Goal: Information Seeking & Learning: Learn about a topic

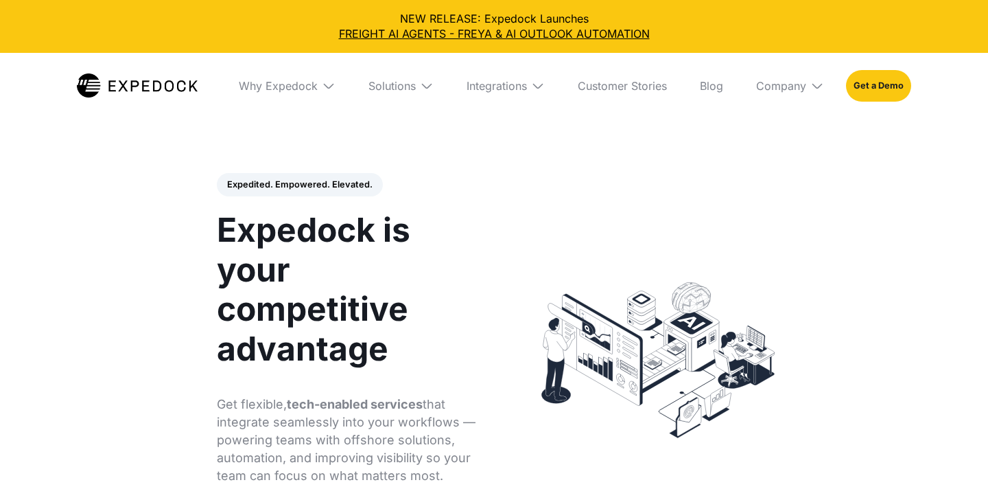
select select
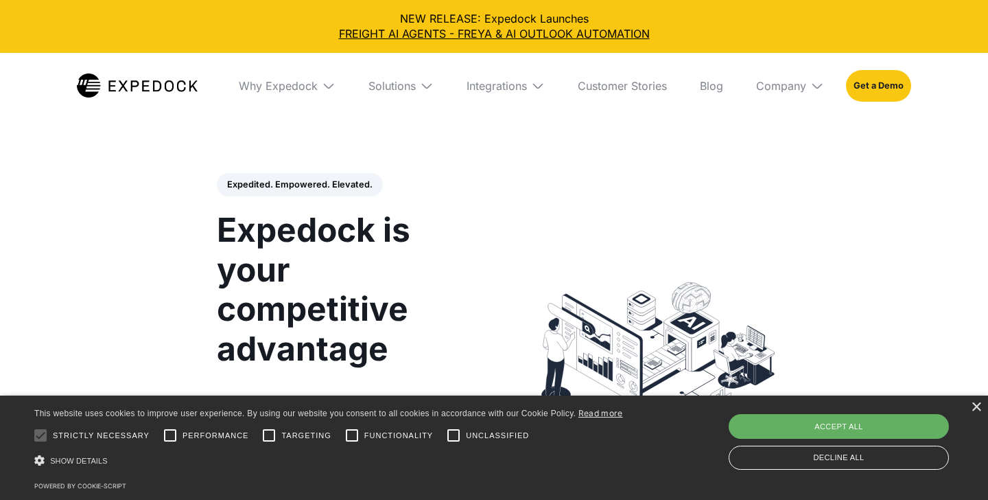
click at [790, 427] on div "Accept all" at bounding box center [839, 426] width 220 height 25
checkbox input "true"
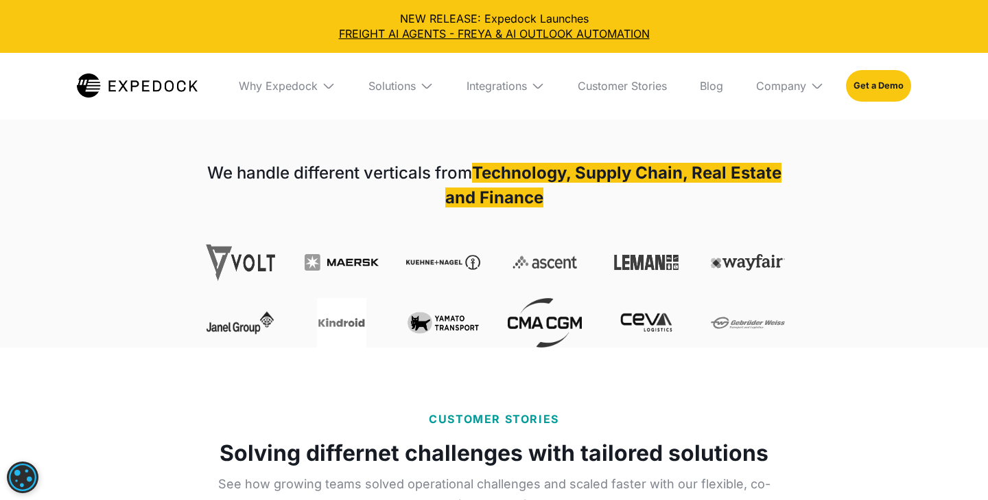
scroll to position [469, 0]
click at [482, 174] on strong "Technology, Supply Chain, Real Estate and Finance" at bounding box center [613, 184] width 336 height 45
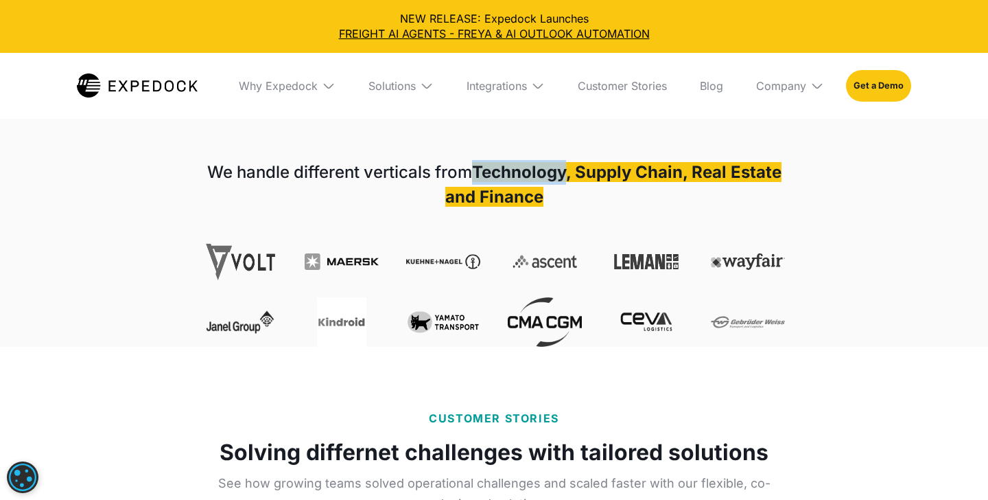
click at [482, 174] on strong "Technology, Supply Chain, Real Estate and Finance" at bounding box center [613, 184] width 336 height 45
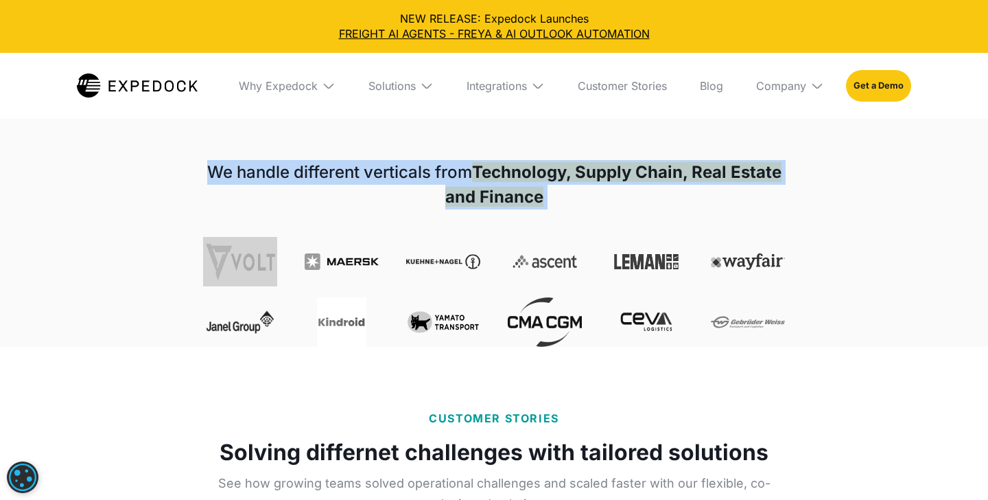
click at [482, 174] on strong "Technology, Supply Chain, Real Estate and Finance" at bounding box center [613, 184] width 336 height 45
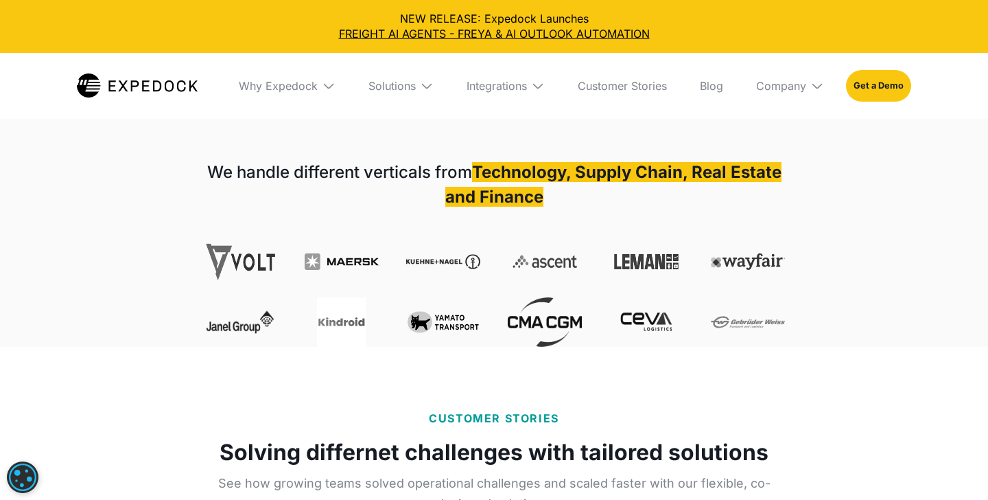
click at [513, 178] on strong "Technology, Supply Chain, Real Estate and Finance" at bounding box center [613, 184] width 336 height 45
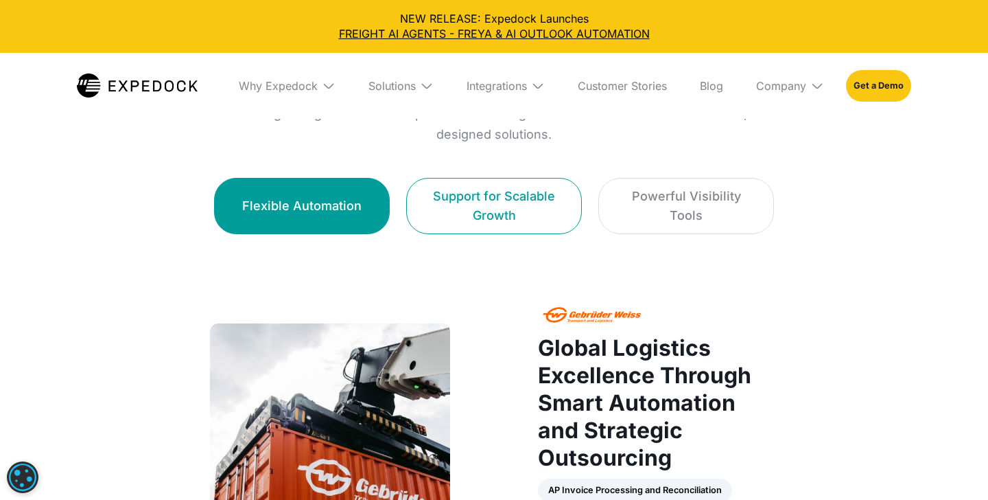
scroll to position [838, 0]
click at [480, 194] on div "Support for Scalable Growth" at bounding box center [493, 206] width 141 height 38
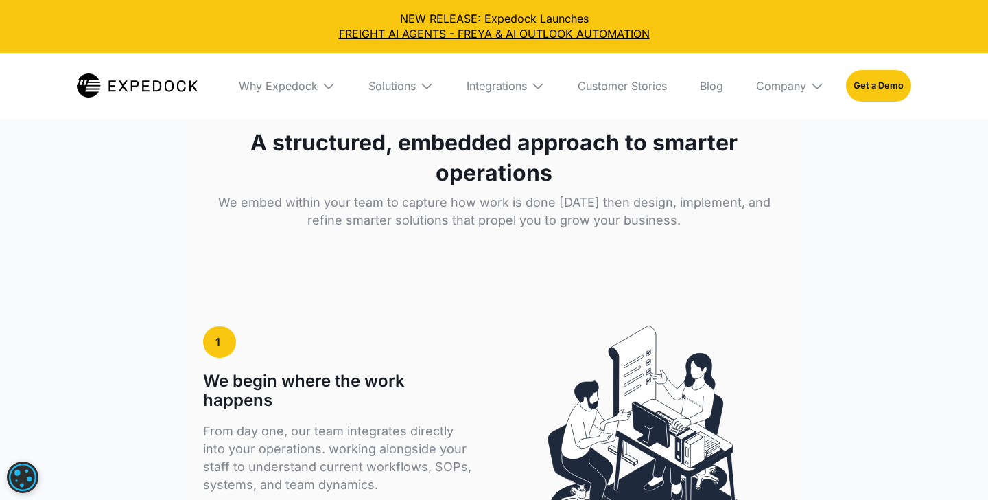
scroll to position [2117, 0]
click at [421, 89] on img at bounding box center [427, 86] width 14 height 14
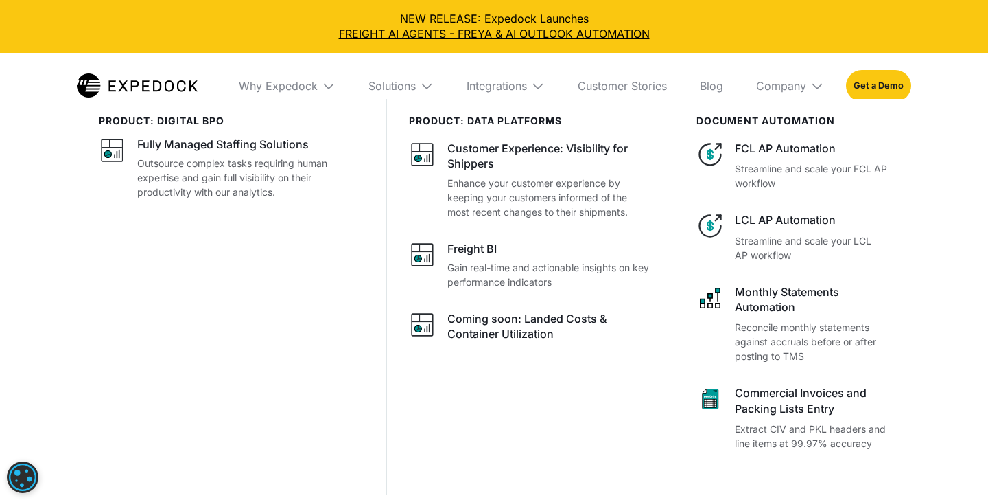
click at [416, 88] on div "Solutions" at bounding box center [400, 86] width 87 height 66
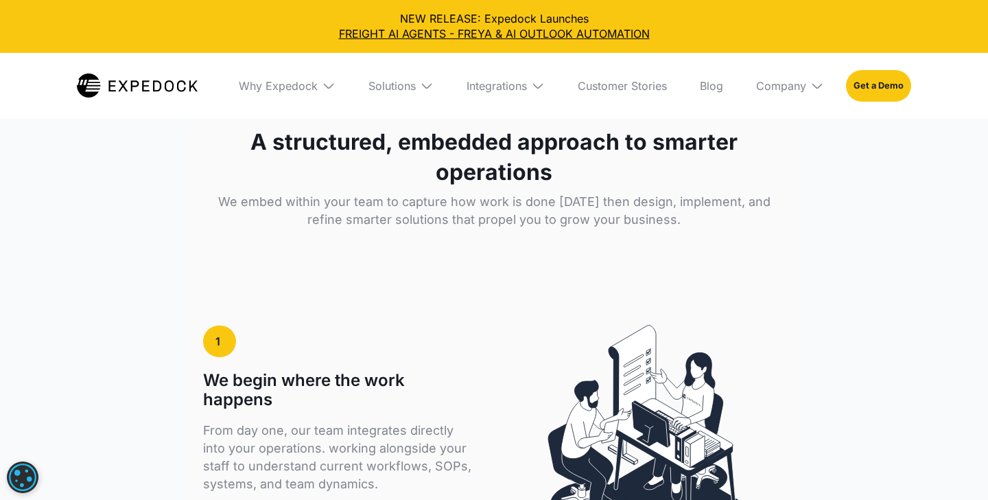
click at [426, 86] on img at bounding box center [427, 86] width 14 height 14
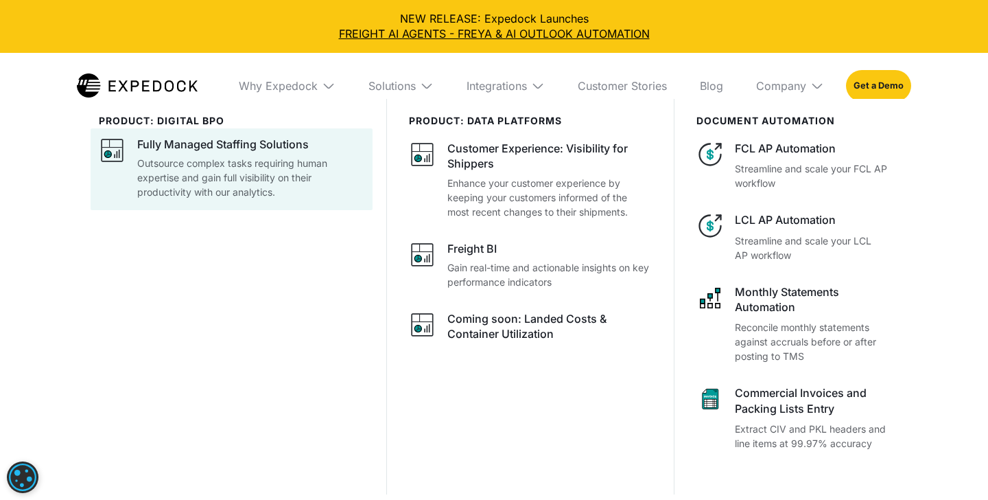
click at [261, 178] on p "Outsource complex tasks requiring human expertise and gain full visibility on t…" at bounding box center [250, 177] width 227 height 43
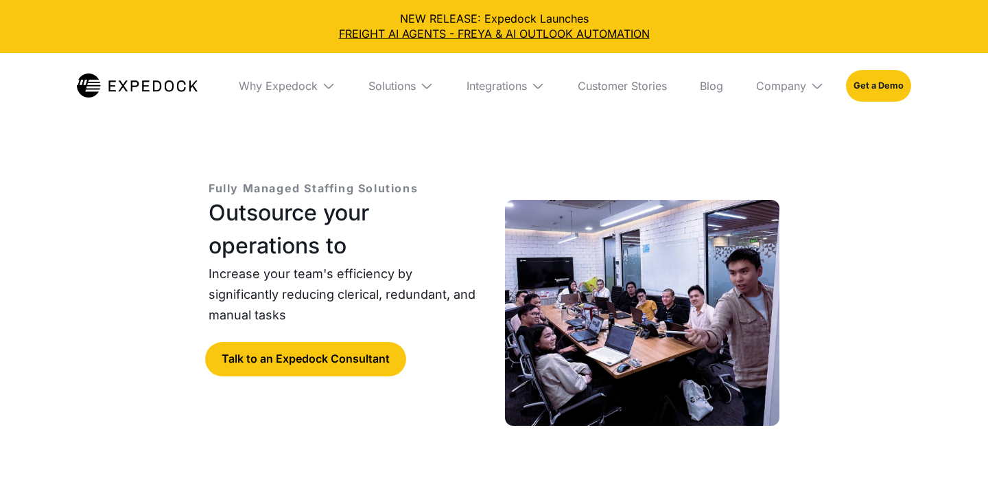
select select
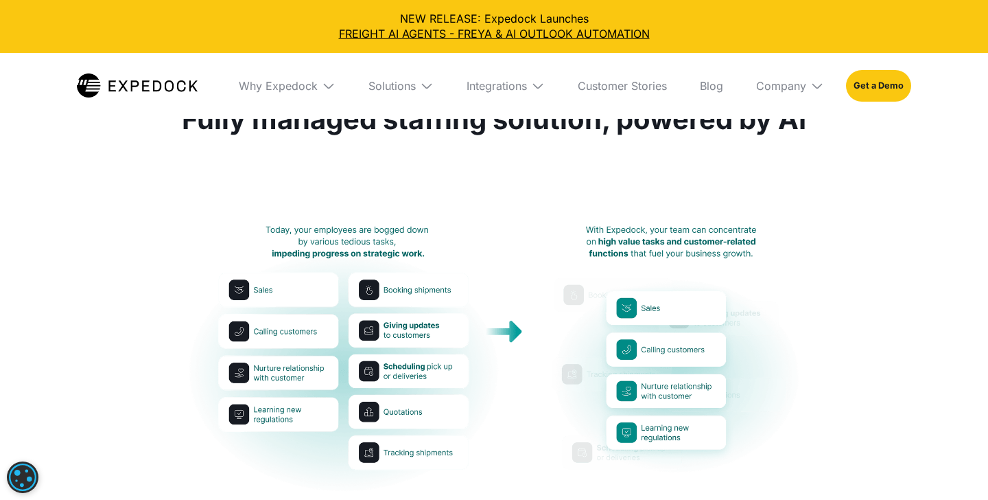
scroll to position [674, 0]
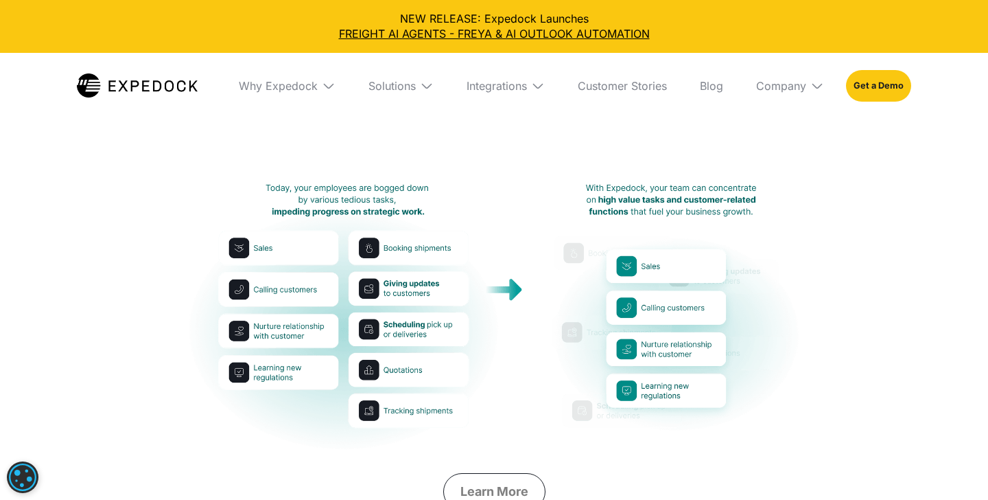
click at [355, 195] on img at bounding box center [494, 316] width 615 height 269
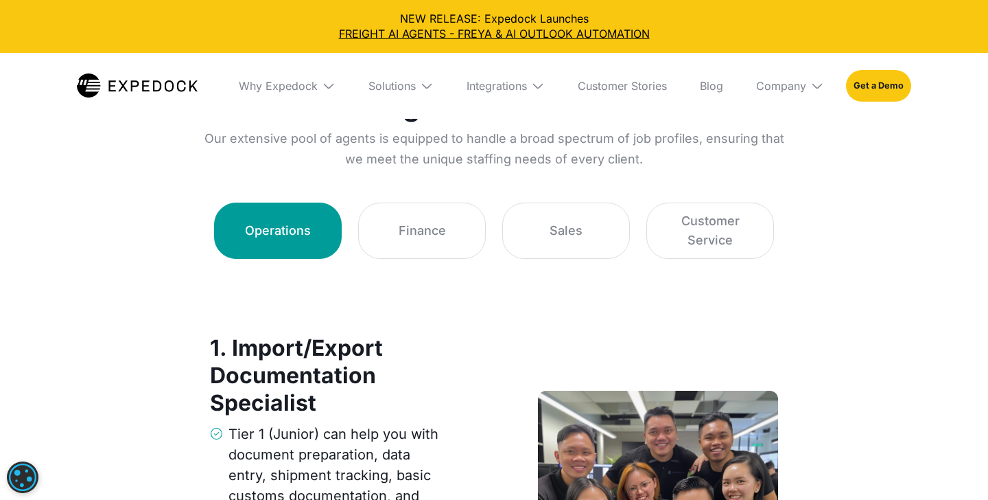
scroll to position [2076, 0]
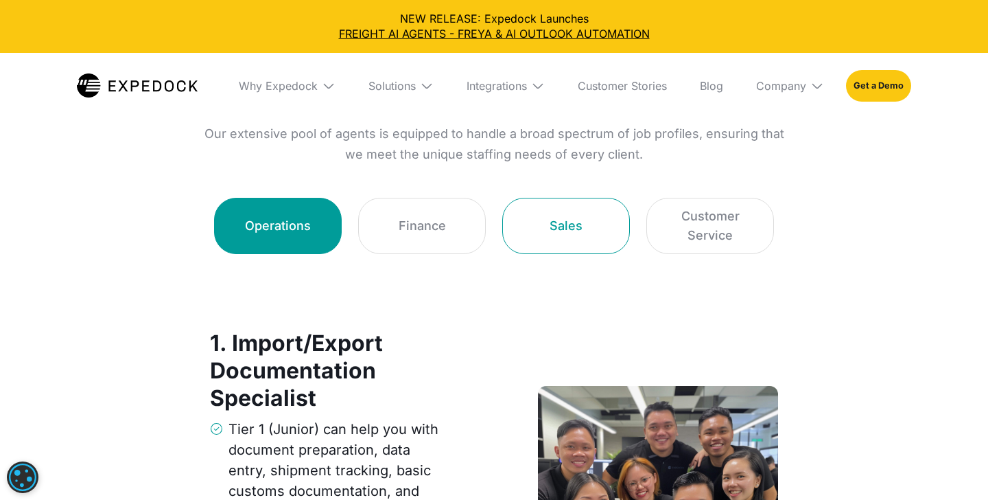
click at [546, 219] on link "Sales" at bounding box center [566, 226] width 128 height 56
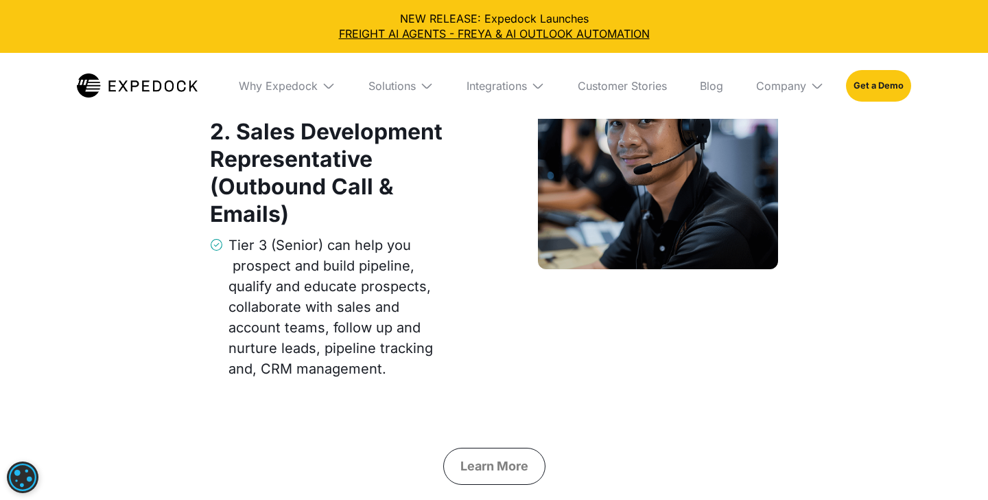
scroll to position [2519, 0]
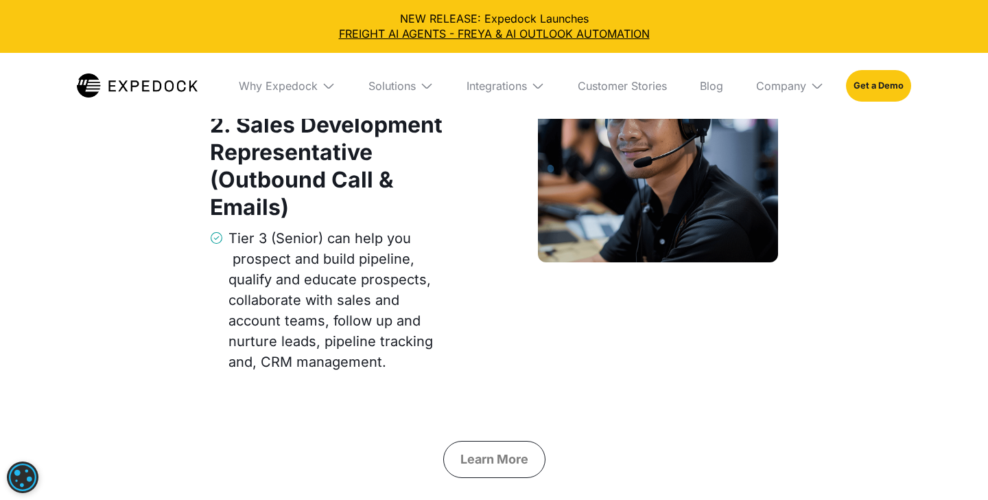
click at [298, 267] on div "Tier 3 (Senior) can help you prospect and build pipeline, qualify and educate p…" at bounding box center [339, 300] width 222 height 144
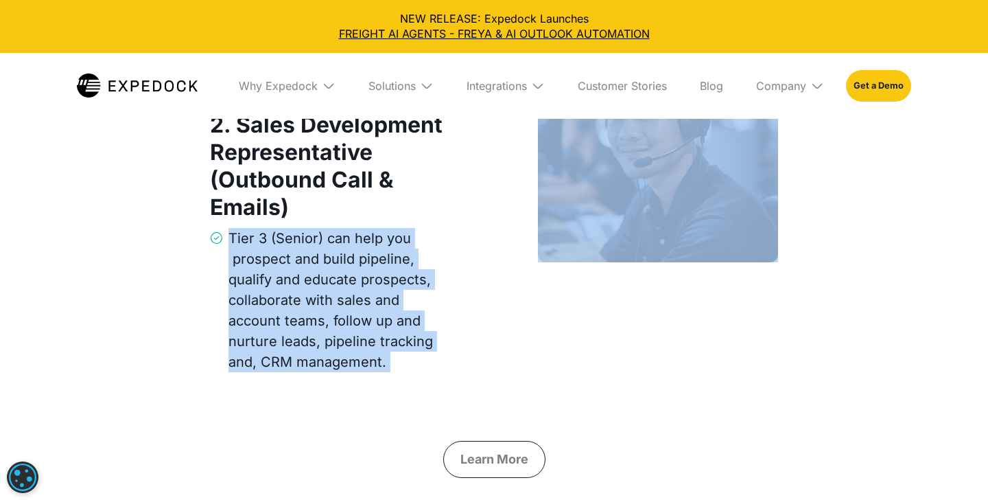
click at [332, 318] on div "Tier 3 (Senior) can help you prospect and build pipeline, qualify and educate p…" at bounding box center [339, 300] width 222 height 144
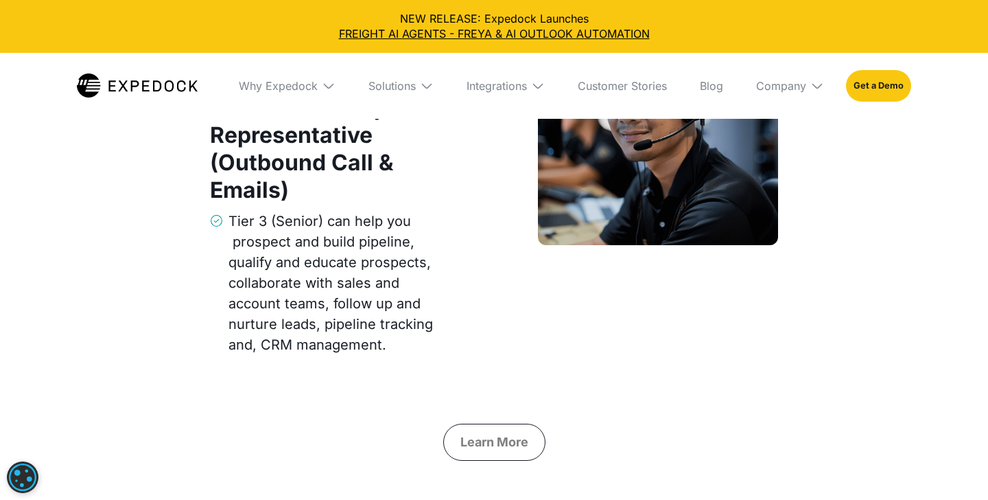
scroll to position [2552, 0]
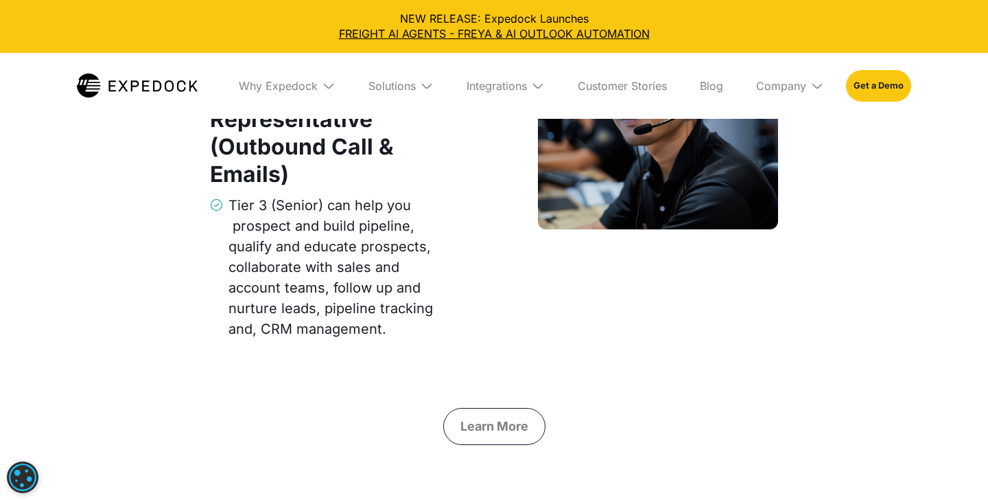
click at [270, 264] on div "Tier 3 (Senior) can help you prospect and build pipeline, qualify and educate p…" at bounding box center [339, 267] width 222 height 144
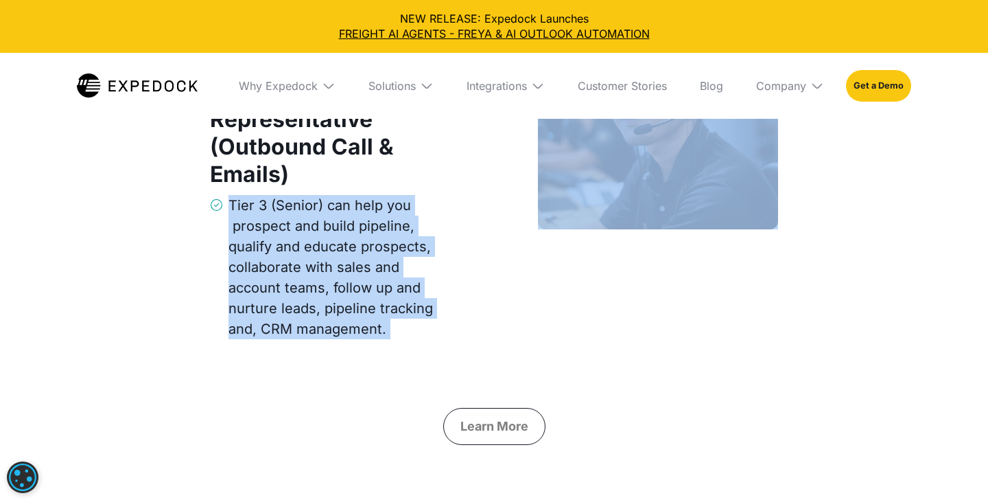
click at [270, 264] on div "Tier 3 (Senior) can help you prospect and build pipeline, qualify and educate p…" at bounding box center [339, 267] width 222 height 144
click at [335, 331] on div "Tier 3 (Senior) can help you prospect and build pipeline, qualify and educate p…" at bounding box center [339, 267] width 222 height 144
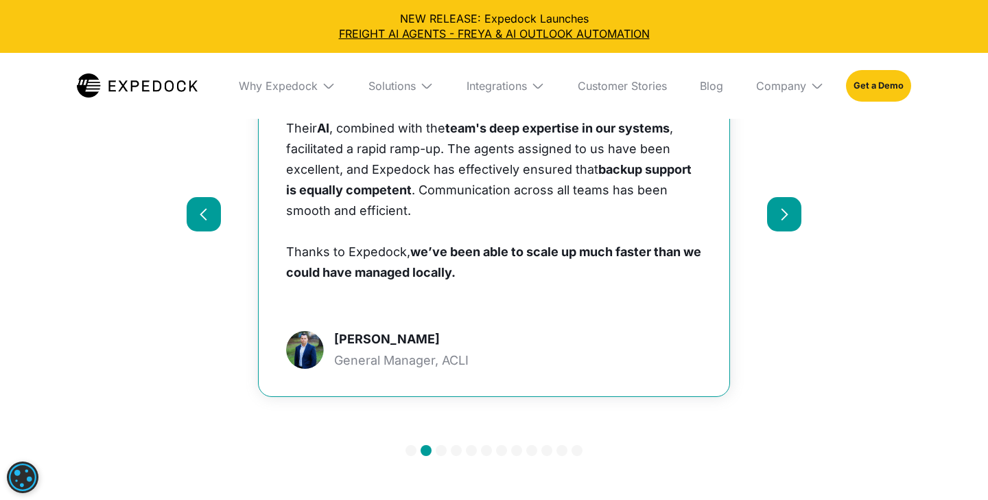
scroll to position [6096, 0]
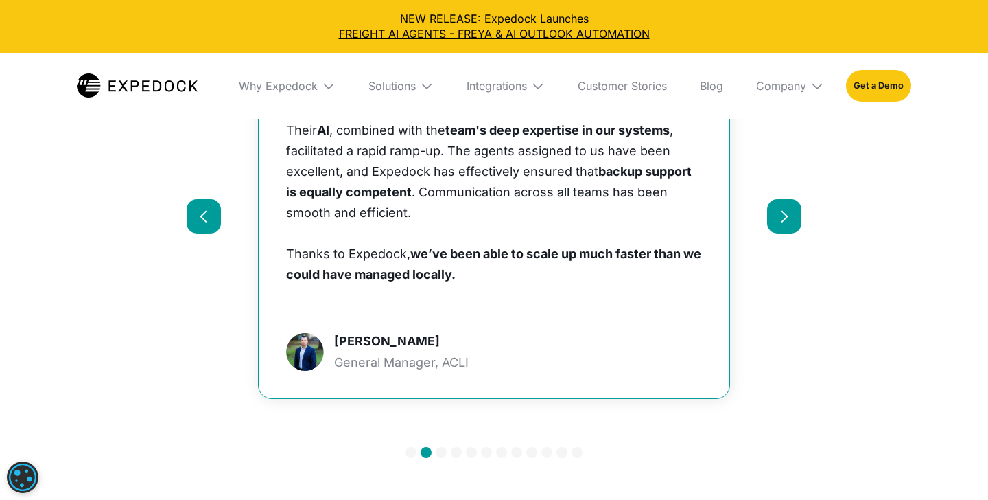
click at [439, 451] on div "Show slide 3 of 12" at bounding box center [441, 452] width 11 height 11
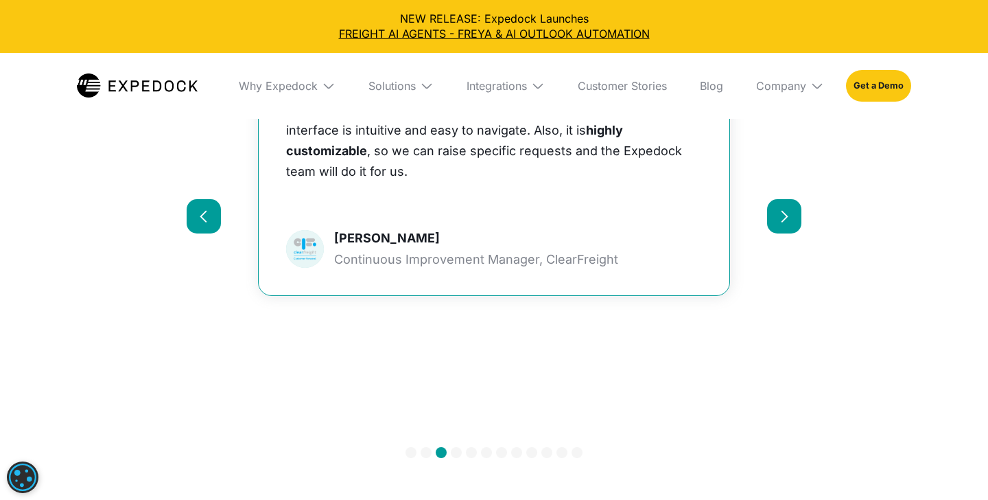
click at [459, 454] on div "Show slide 4 of 12" at bounding box center [456, 452] width 11 height 11
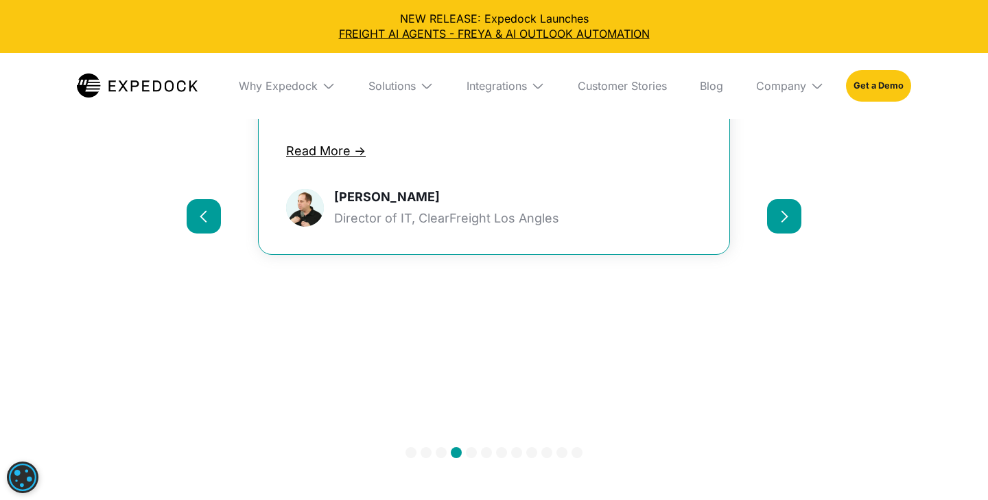
click at [474, 453] on div "Show slide 5 of 12" at bounding box center [471, 452] width 11 height 11
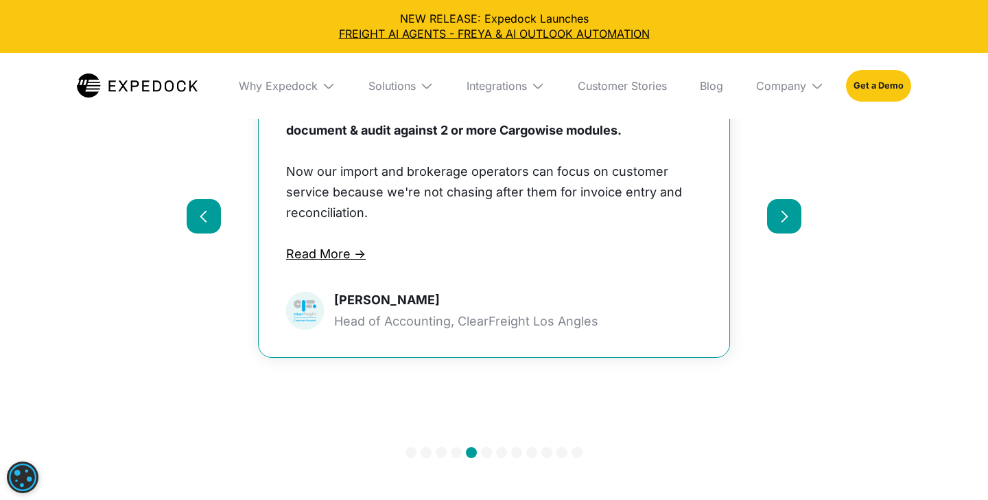
click at [486, 453] on div "Show slide 6 of 12" at bounding box center [486, 452] width 11 height 11
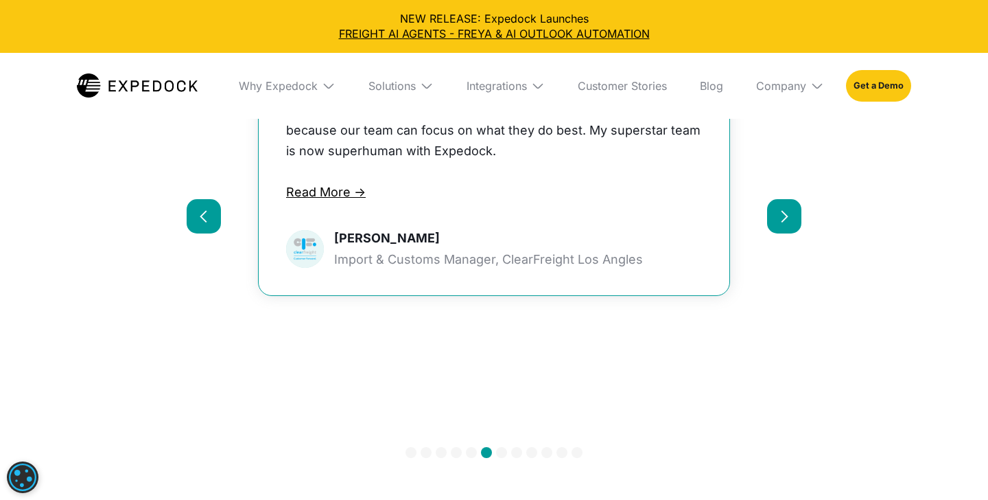
click at [508, 454] on div "carousel" at bounding box center [494, 453] width 615 height 27
click at [506, 453] on div "Show slide 7 of 12" at bounding box center [501, 452] width 11 height 11
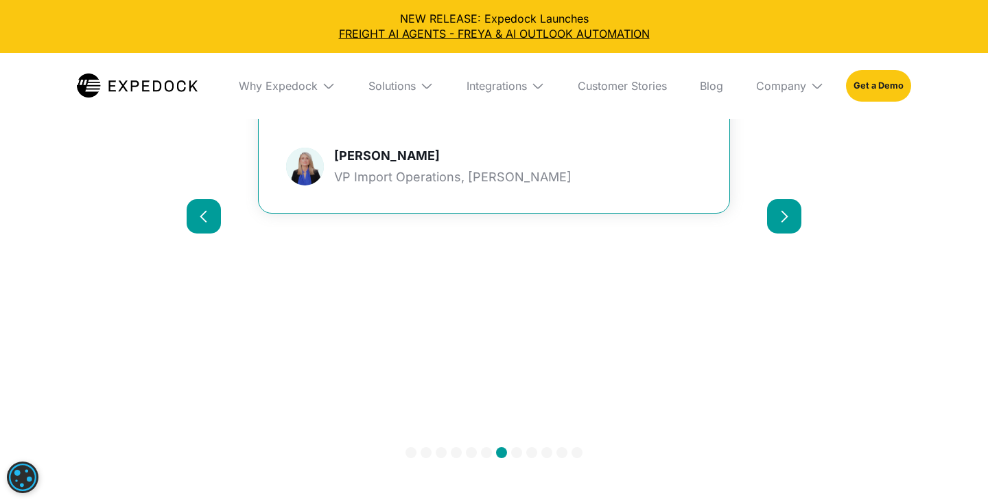
click at [517, 453] on div "Show slide 8 of 12" at bounding box center [516, 452] width 11 height 11
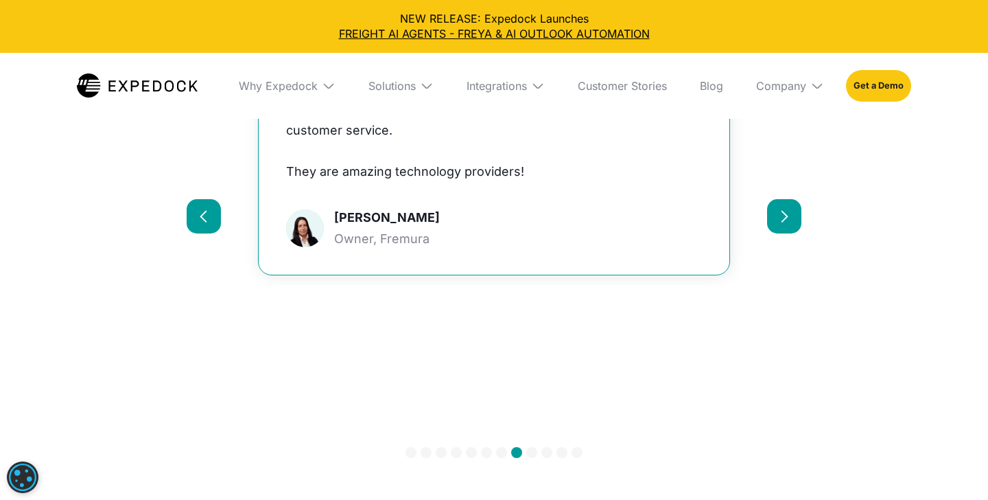
click at [540, 457] on div "carousel" at bounding box center [494, 453] width 615 height 27
